Goal: Task Accomplishment & Management: Manage account settings

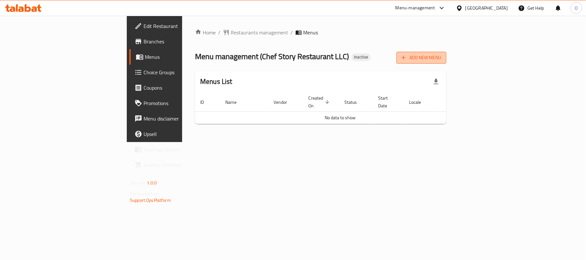
drag, startPoint x: 540, startPoint y: 57, endPoint x: 535, endPoint y: 58, distance: 5.2
click at [441, 58] on span "Add New Menu" at bounding box center [421, 58] width 40 height 8
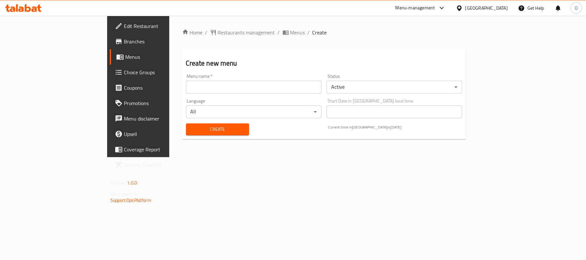
click at [270, 91] on input "text" at bounding box center [253, 87] width 135 height 13
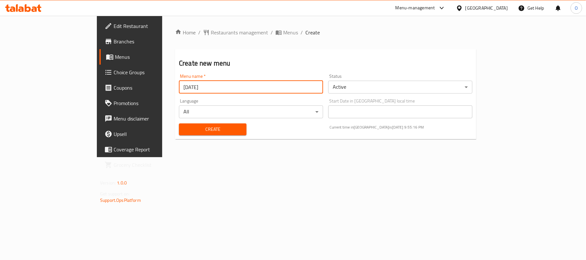
type input "[DATE]"
click at [179, 124] on button "Create" at bounding box center [213, 130] width 68 height 12
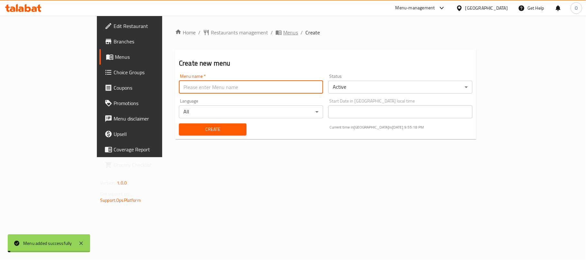
click at [283, 32] on span "Menus" at bounding box center [290, 33] width 15 height 8
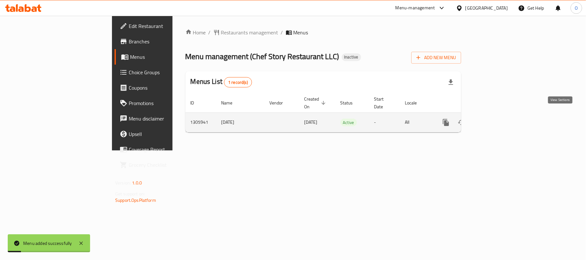
click at [496, 119] on icon "enhanced table" at bounding box center [492, 123] width 8 height 8
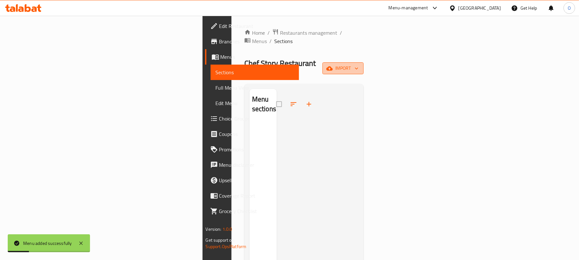
click at [359, 64] on span "import" at bounding box center [343, 68] width 31 height 8
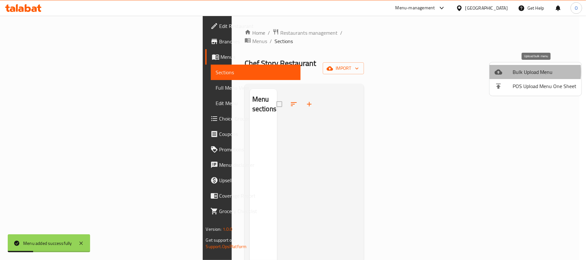
click at [517, 72] on span "Bulk Upload Menu" at bounding box center [544, 72] width 64 height 8
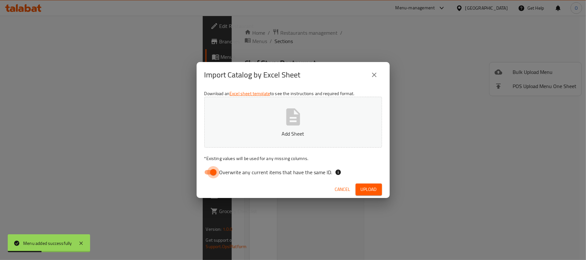
click at [216, 176] on input "Overwrite any current items that have the same ID." at bounding box center [213, 172] width 37 height 12
checkbox input "false"
drag, startPoint x: 372, startPoint y: 186, endPoint x: 316, endPoint y: 189, distance: 56.1
click at [372, 186] on span "Upload" at bounding box center [369, 190] width 16 height 8
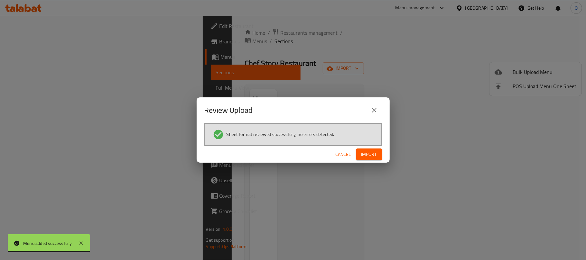
click at [374, 153] on span "Import" at bounding box center [368, 155] width 15 height 8
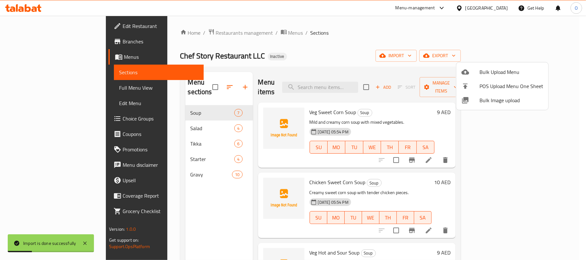
click at [299, 67] on div at bounding box center [293, 130] width 586 height 260
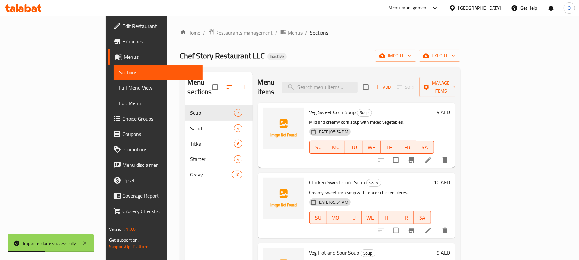
click at [119, 90] on span "Full Menu View" at bounding box center [158, 88] width 78 height 8
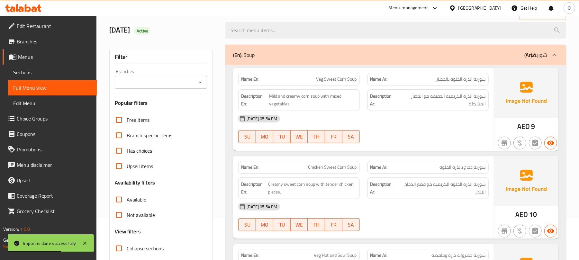
scroll to position [129, 0]
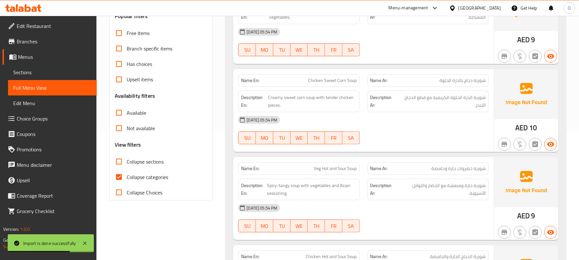
click at [161, 181] on span "Collapse categories" at bounding box center [147, 177] width 41 height 8
click at [127, 182] on input "Collapse categories" at bounding box center [118, 176] width 15 height 15
checkbox input "false"
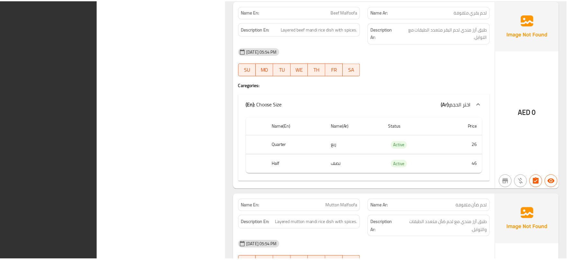
scroll to position [4272, 0]
